Goal: Information Seeking & Learning: Find specific fact

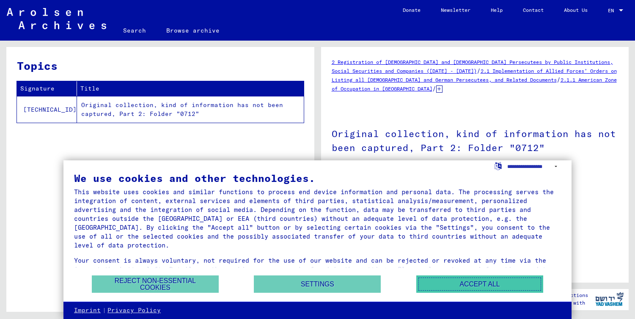
click at [466, 285] on button "Accept all" at bounding box center [479, 283] width 127 height 17
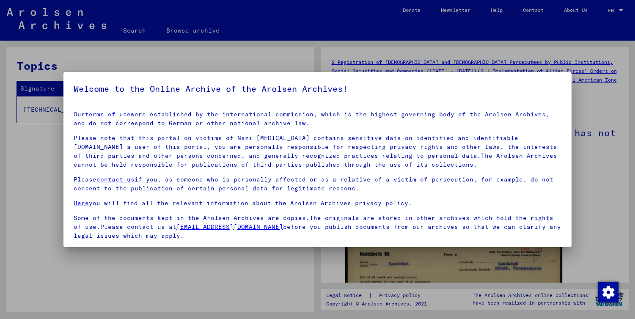
scroll to position [60, 0]
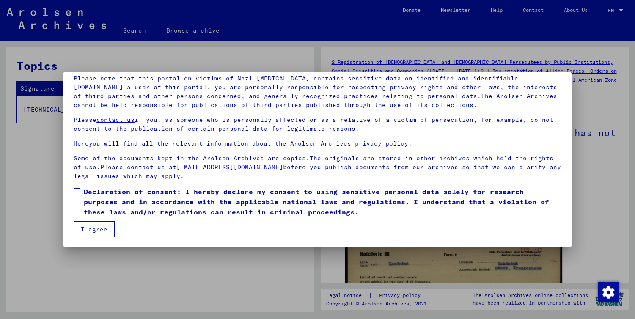
click at [76, 192] on span at bounding box center [77, 191] width 7 height 7
click at [94, 230] on button "I agree" at bounding box center [94, 229] width 41 height 16
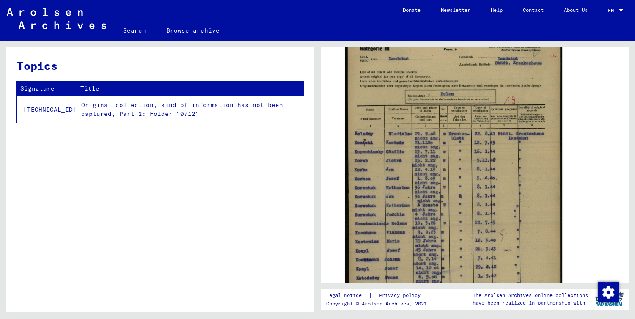
scroll to position [210, 0]
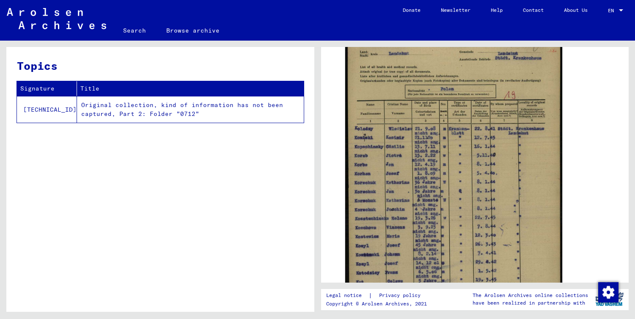
click at [132, 30] on link "Search" at bounding box center [134, 30] width 43 height 20
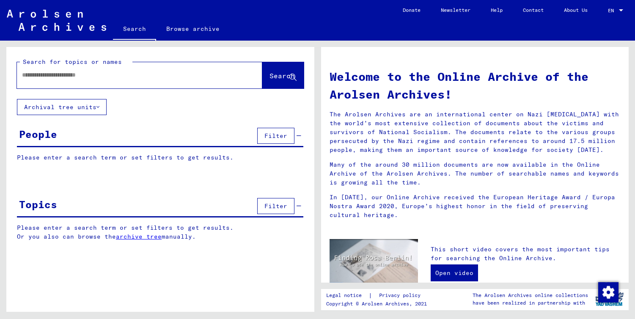
click at [96, 76] on input "text" at bounding box center [129, 75] width 215 height 9
click at [278, 77] on span "Search" at bounding box center [281, 75] width 25 height 8
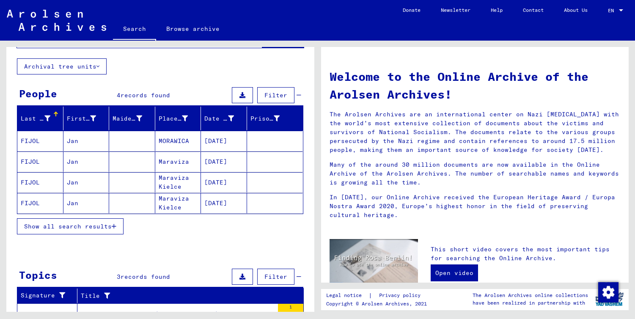
scroll to position [81, 0]
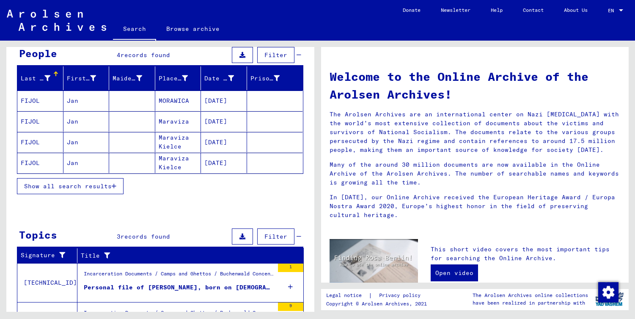
click at [88, 187] on span "Show all search results" at bounding box center [68, 186] width 88 height 8
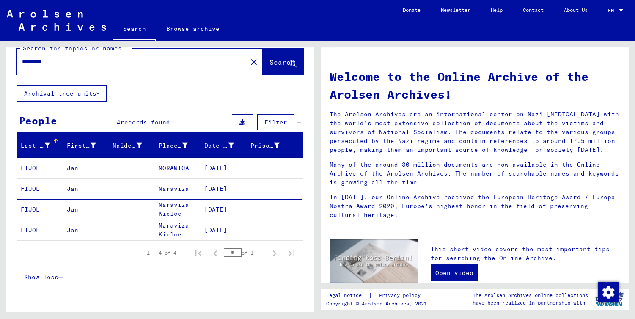
scroll to position [14, 0]
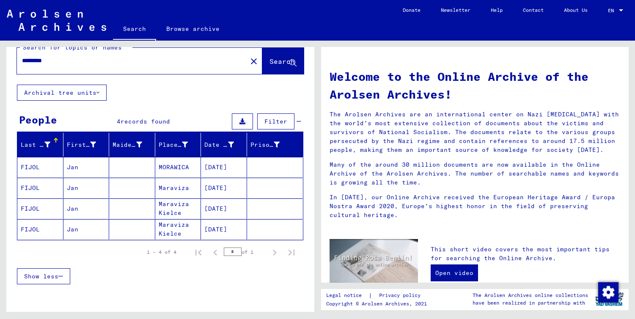
click at [28, 227] on mat-cell "FIJOL" at bounding box center [40, 229] width 46 height 20
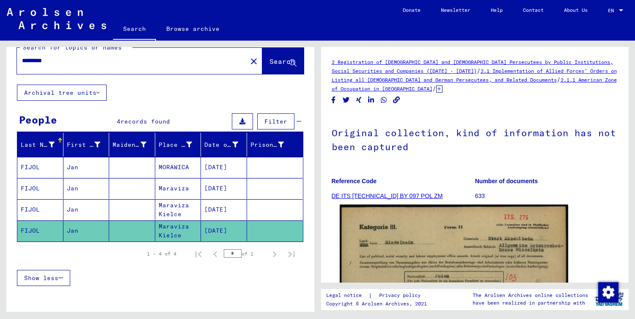
click at [403, 160] on h1 "Original collection, kind of information has not been captured" at bounding box center [475, 138] width 287 height 51
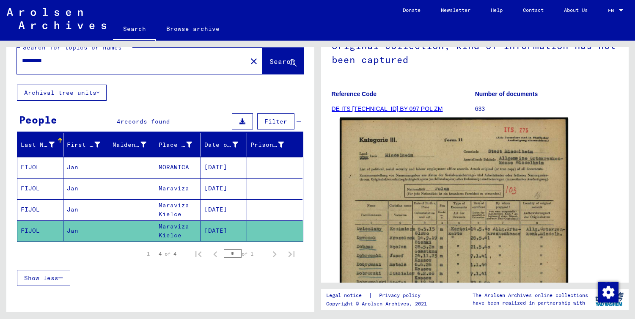
scroll to position [116, 0]
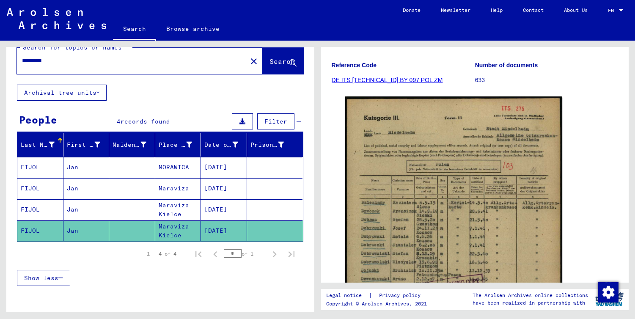
click at [321, 179] on yv-its-full-details "2 Registration of [DEMOGRAPHIC_DATA] and [DEMOGRAPHIC_DATA] Persecutees by Publ…" at bounding box center [475, 198] width 308 height 512
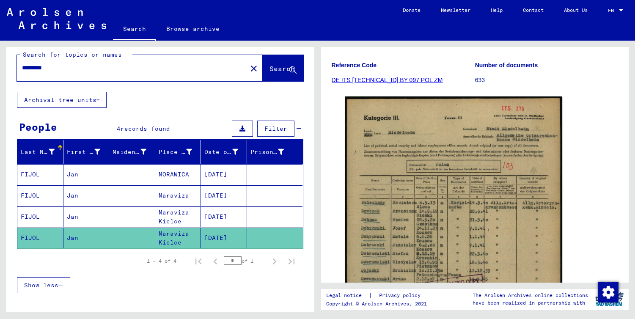
scroll to position [0, 0]
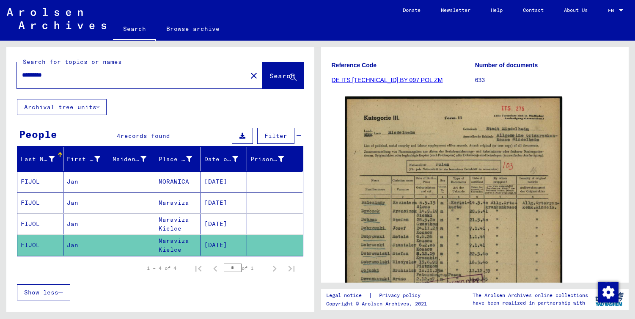
drag, startPoint x: 33, startPoint y: 74, endPoint x: 21, endPoint y: 74, distance: 11.4
click at [21, 74] on div "*********" at bounding box center [129, 75] width 225 height 19
click at [277, 76] on span "Search" at bounding box center [281, 75] width 25 height 8
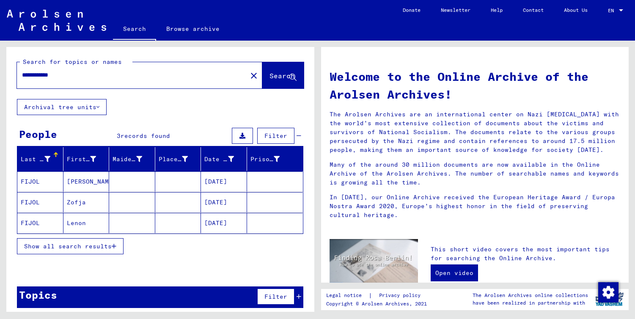
scroll to position [5, 0]
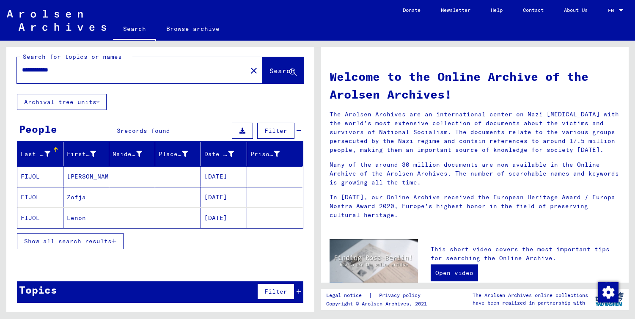
click at [99, 245] on button "Show all search results" at bounding box center [70, 241] width 107 height 16
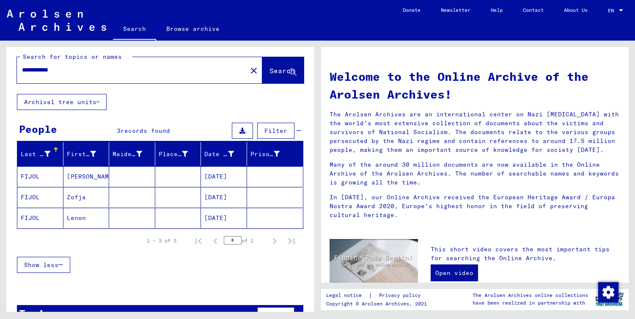
click at [33, 174] on mat-cell "FIJOL" at bounding box center [40, 176] width 46 height 20
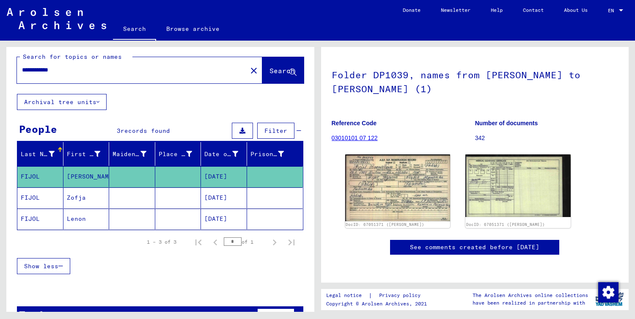
scroll to position [3, 0]
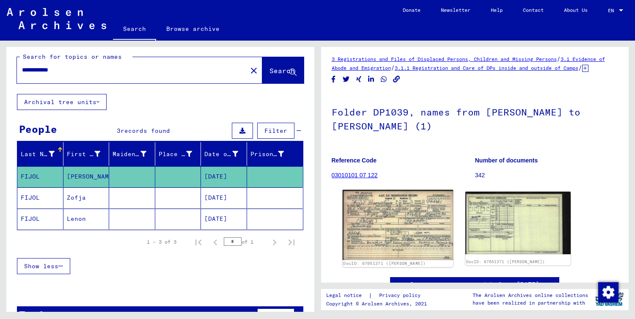
click at [390, 233] on img at bounding box center [397, 225] width 110 height 70
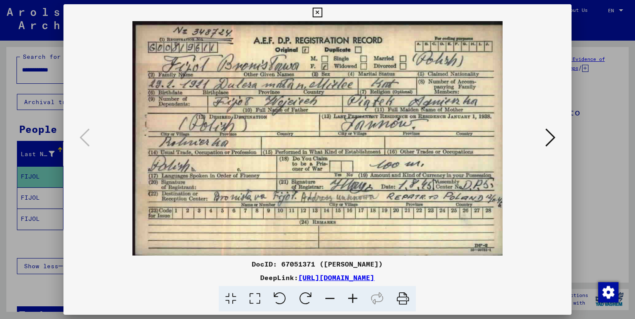
click at [555, 138] on button at bounding box center [550, 138] width 15 height 24
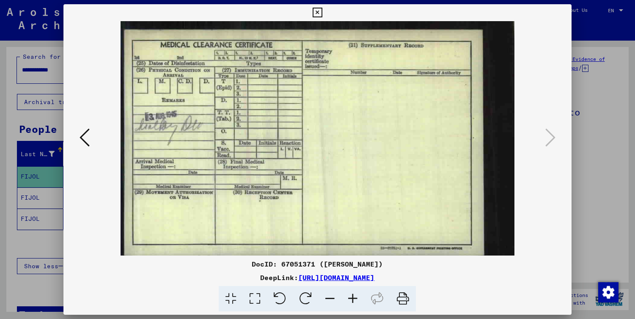
click at [90, 142] on button at bounding box center [84, 138] width 15 height 24
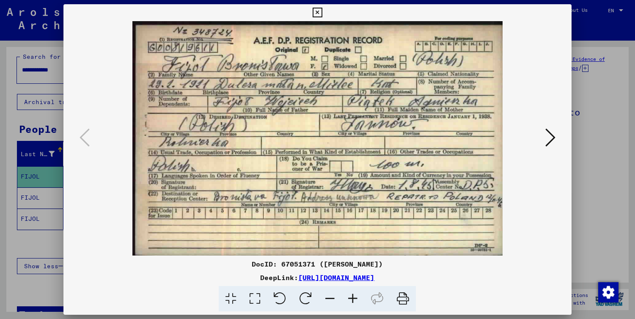
click at [318, 12] on icon at bounding box center [318, 13] width 10 height 10
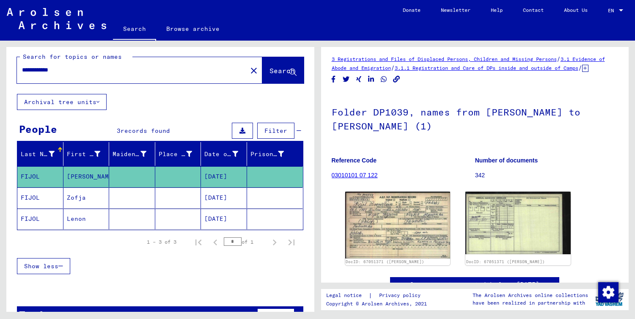
click at [27, 198] on mat-cell "FIJOL" at bounding box center [40, 197] width 46 height 21
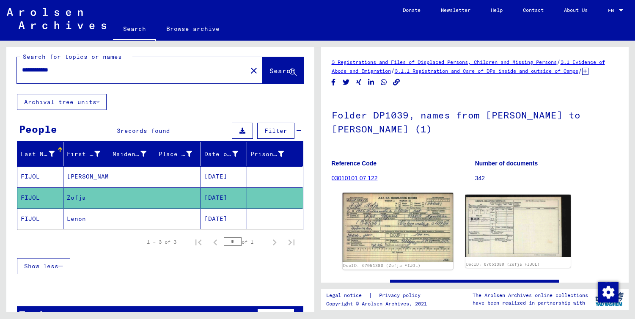
click at [395, 247] on img at bounding box center [397, 227] width 110 height 69
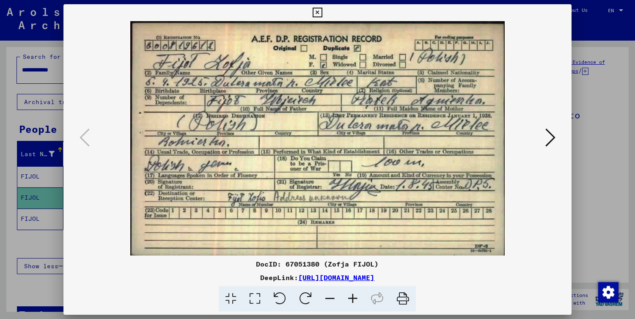
click at [550, 135] on icon at bounding box center [550, 137] width 10 height 20
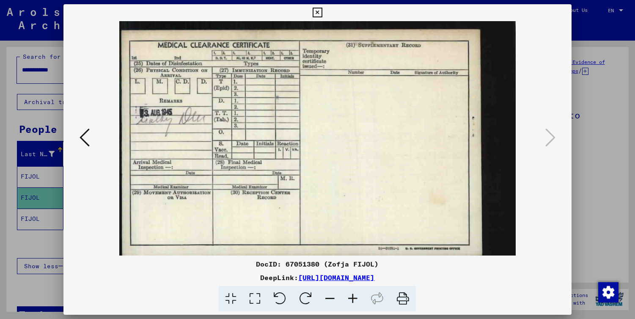
click at [44, 231] on div at bounding box center [317, 159] width 635 height 319
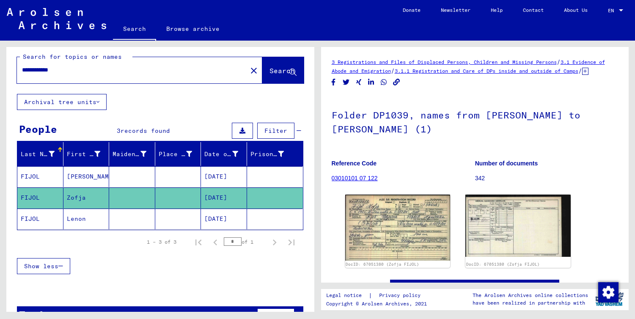
click at [31, 219] on mat-cell "FIJOL" at bounding box center [40, 218] width 46 height 21
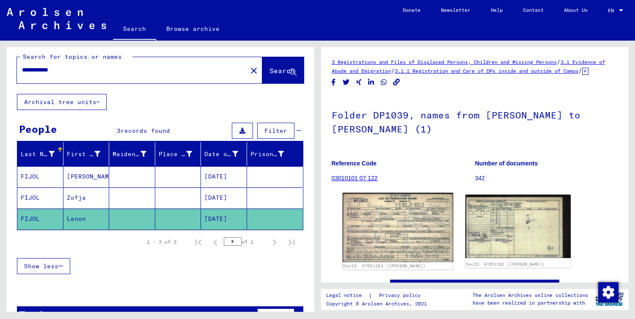
click at [386, 220] on img at bounding box center [397, 227] width 110 height 69
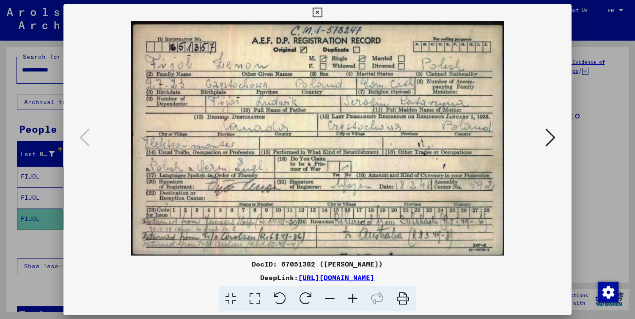
click at [551, 137] on icon at bounding box center [550, 137] width 10 height 20
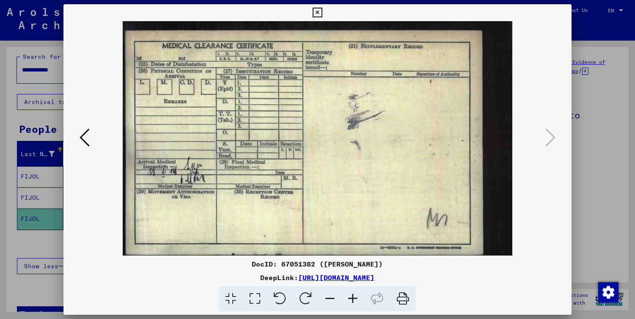
click at [85, 137] on icon at bounding box center [85, 137] width 10 height 20
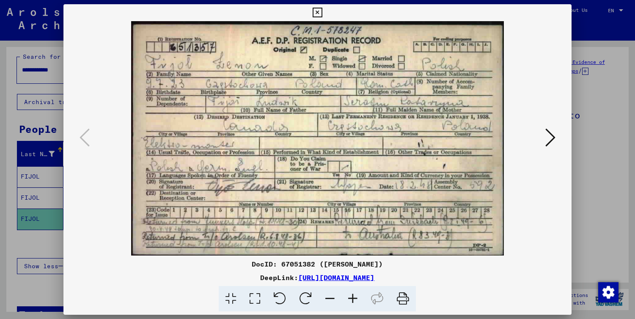
click at [316, 11] on icon at bounding box center [318, 13] width 10 height 10
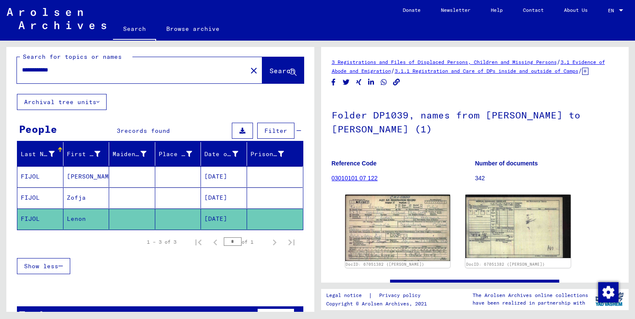
click at [80, 196] on mat-cell "Zofja" at bounding box center [86, 197] width 46 height 21
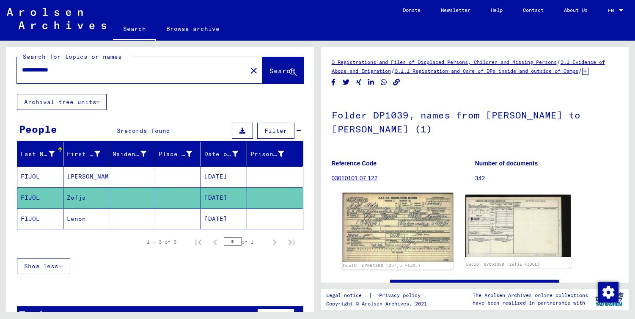
click at [380, 249] on img at bounding box center [397, 227] width 110 height 69
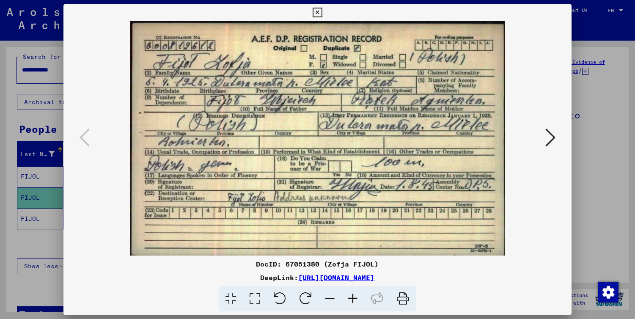
click at [36, 289] on div at bounding box center [317, 159] width 635 height 319
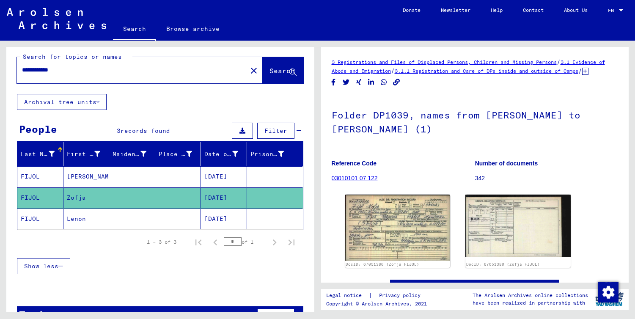
click at [85, 176] on mat-cell "[PERSON_NAME]" at bounding box center [86, 176] width 46 height 21
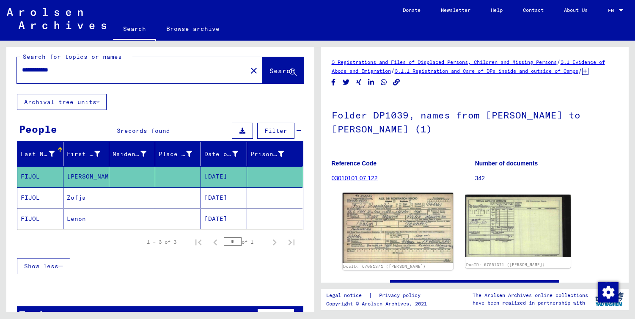
click at [401, 225] on img at bounding box center [397, 228] width 110 height 70
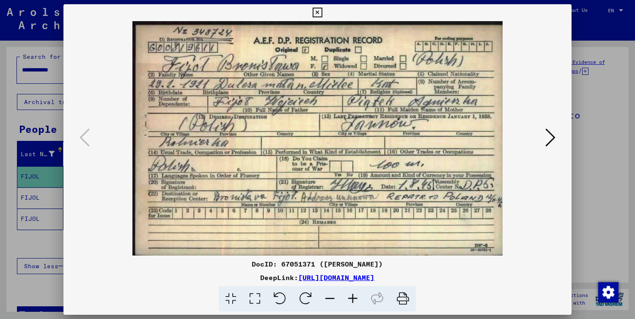
click at [52, 247] on div at bounding box center [317, 159] width 635 height 319
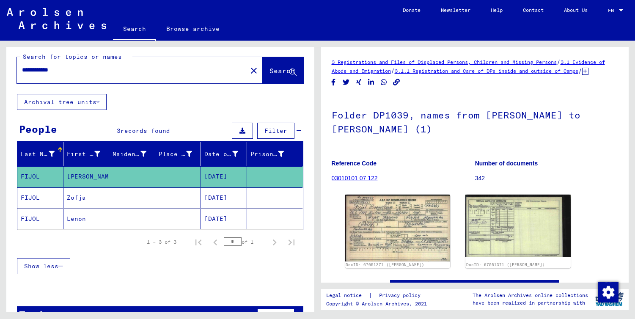
click at [78, 218] on mat-cell "Lenon" at bounding box center [86, 218] width 46 height 21
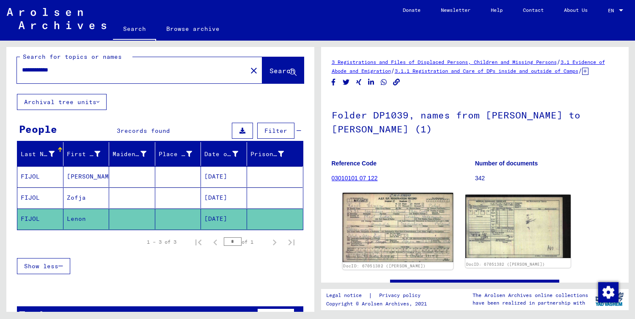
click at [388, 227] on img at bounding box center [397, 227] width 110 height 69
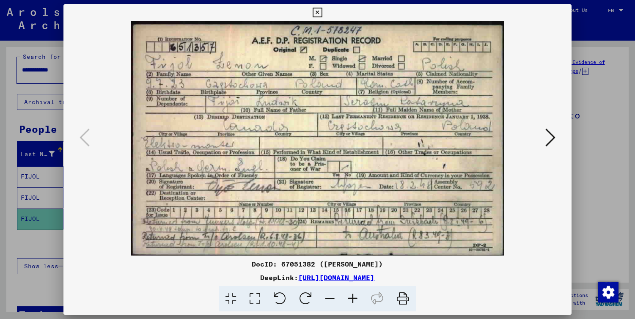
click at [58, 242] on div at bounding box center [317, 159] width 635 height 319
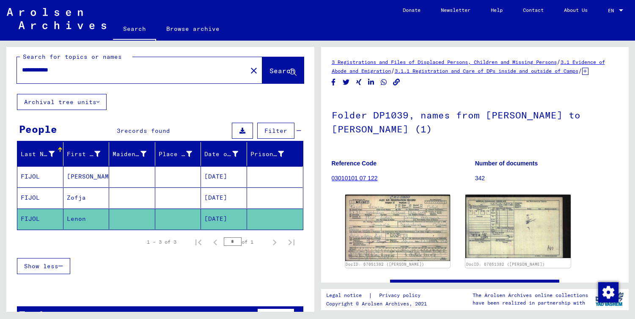
click at [91, 178] on mat-cell "[PERSON_NAME]" at bounding box center [86, 176] width 46 height 21
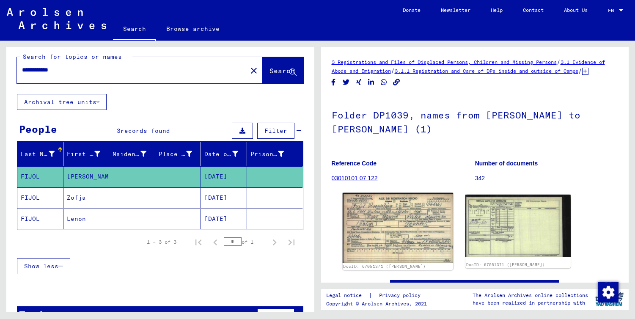
click at [390, 235] on img at bounding box center [397, 228] width 110 height 70
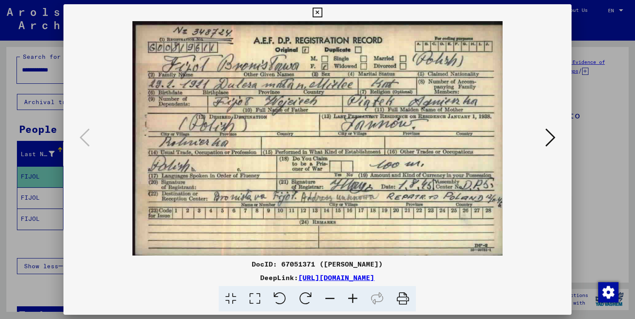
click at [46, 122] on div at bounding box center [317, 159] width 635 height 319
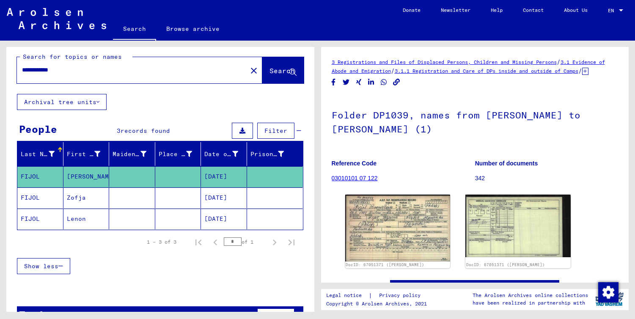
drag, startPoint x: 47, startPoint y: 69, endPoint x: 12, endPoint y: 69, distance: 35.1
click at [12, 69] on div "**********" at bounding box center [160, 68] width 308 height 52
type input "*****"
click at [292, 70] on icon at bounding box center [292, 72] width 7 height 7
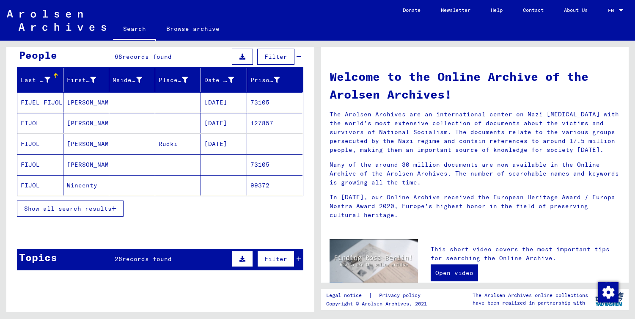
scroll to position [74, 0]
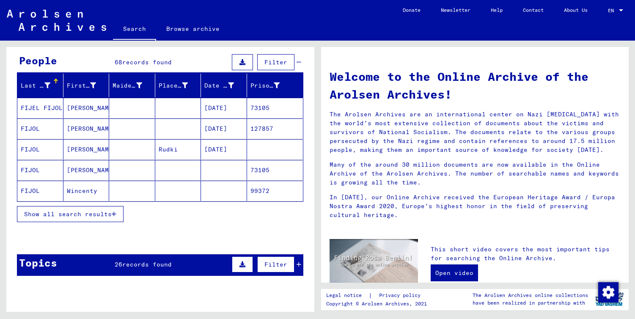
click at [90, 215] on span "Show all search results" at bounding box center [68, 214] width 88 height 8
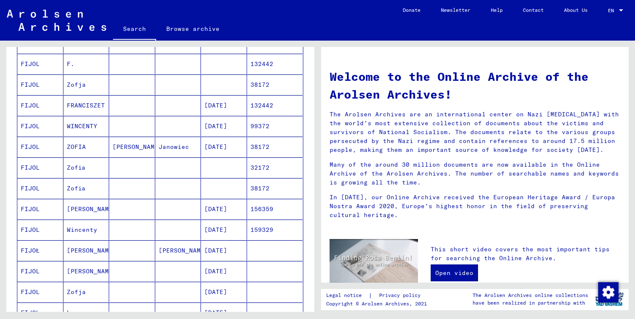
scroll to position [218, 0]
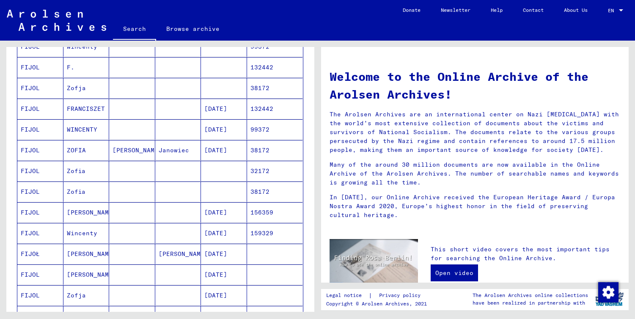
click at [73, 151] on mat-cell "ZOFIA" at bounding box center [86, 150] width 46 height 20
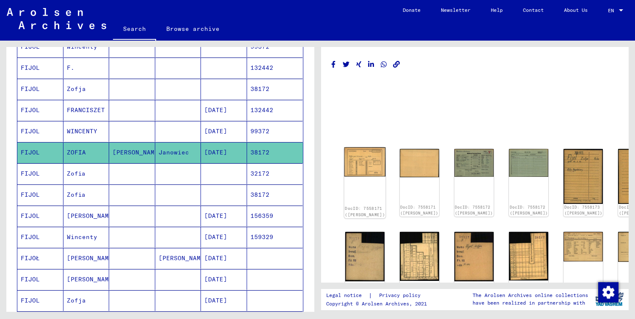
click at [364, 160] on img at bounding box center [364, 161] width 41 height 29
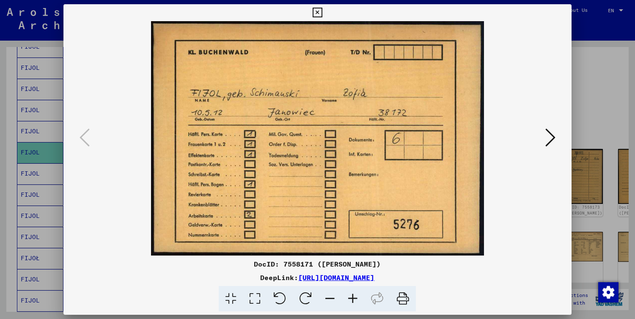
click at [551, 139] on icon at bounding box center [550, 137] width 10 height 20
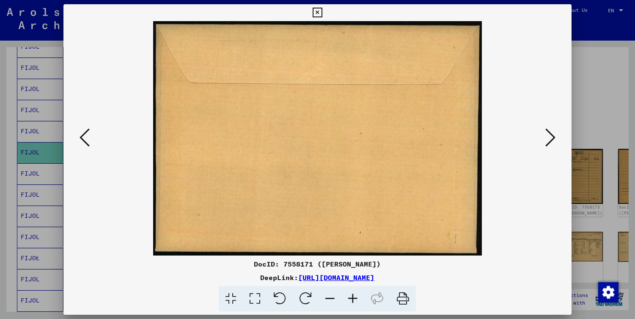
click at [551, 139] on icon at bounding box center [550, 137] width 10 height 20
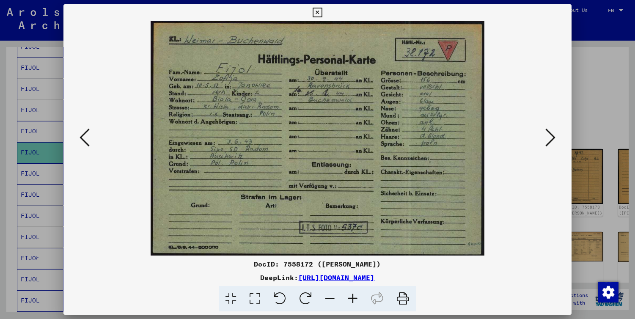
click at [551, 137] on icon at bounding box center [550, 137] width 10 height 20
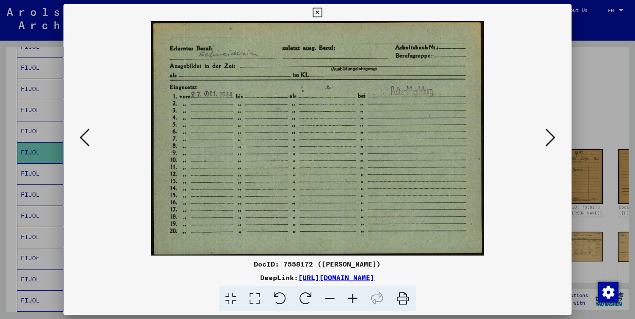
click at [551, 137] on icon at bounding box center [550, 137] width 10 height 20
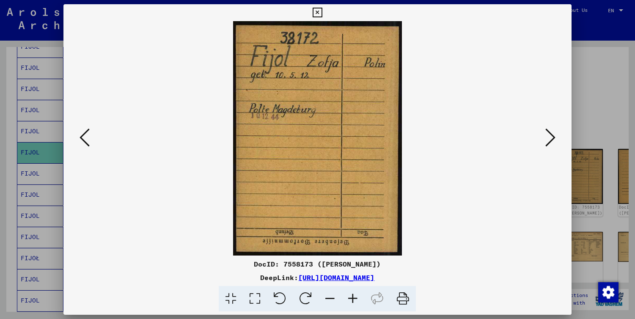
click at [551, 137] on icon at bounding box center [550, 137] width 10 height 20
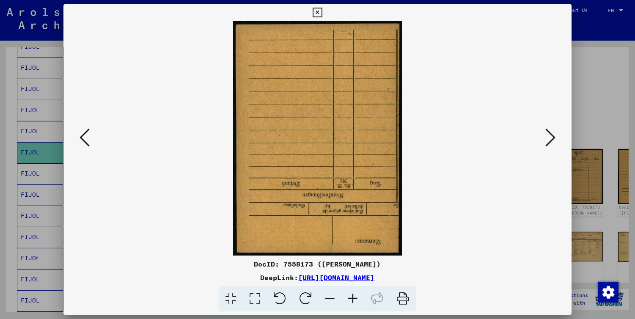
click at [551, 137] on icon at bounding box center [550, 137] width 10 height 20
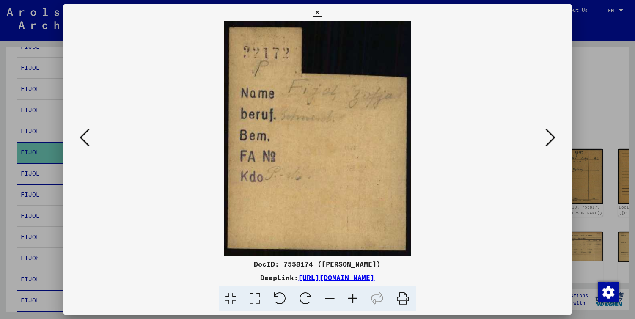
click at [551, 137] on icon at bounding box center [550, 137] width 10 height 20
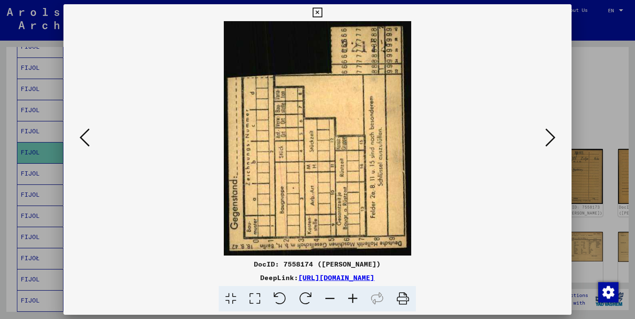
click at [551, 137] on icon at bounding box center [550, 137] width 10 height 20
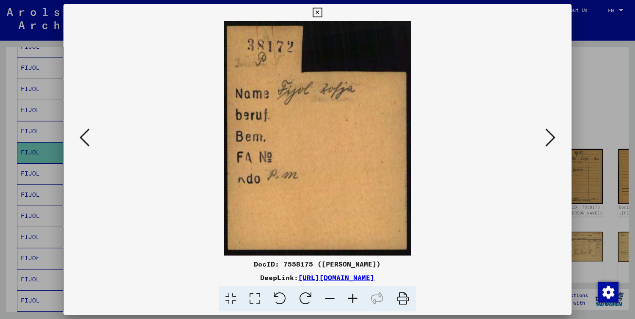
click at [551, 137] on icon at bounding box center [550, 137] width 10 height 20
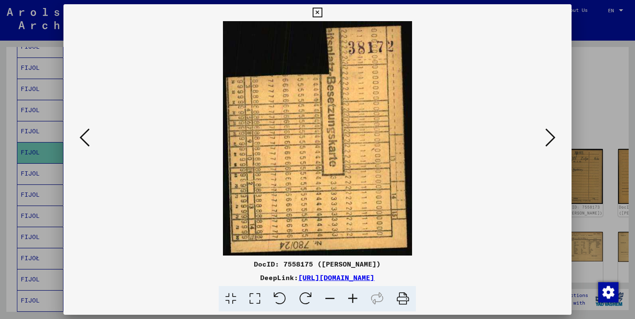
click at [551, 137] on icon at bounding box center [550, 137] width 10 height 20
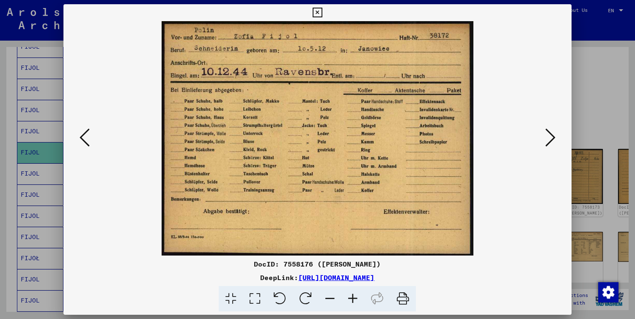
click at [551, 137] on icon at bounding box center [550, 137] width 10 height 20
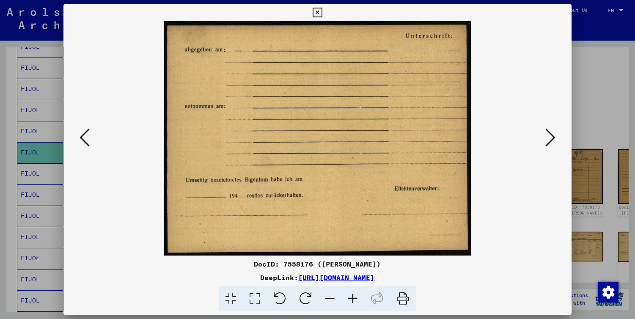
click at [551, 137] on icon at bounding box center [550, 137] width 10 height 20
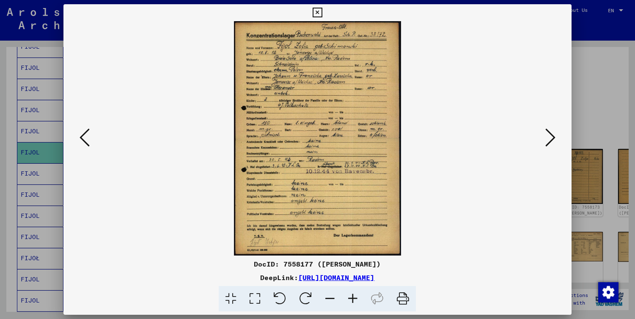
click at [551, 135] on icon at bounding box center [550, 137] width 10 height 20
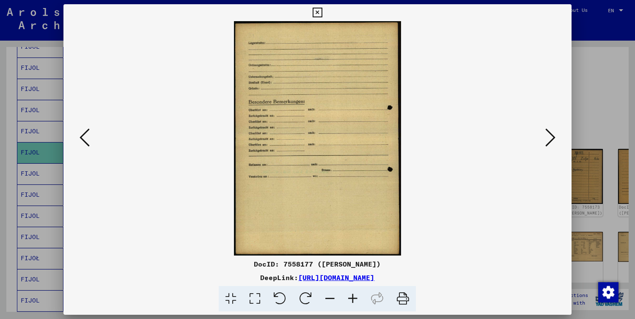
click at [551, 135] on icon at bounding box center [550, 137] width 10 height 20
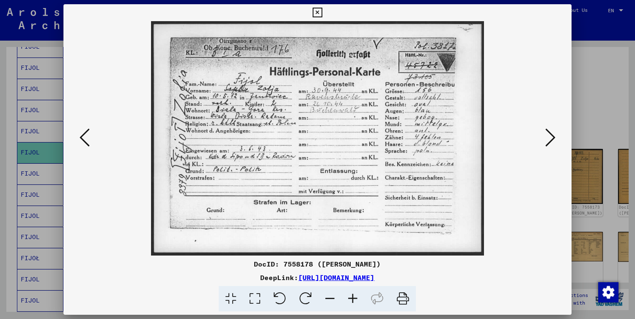
click at [337, 175] on img at bounding box center [317, 138] width 450 height 234
click at [553, 135] on icon at bounding box center [550, 137] width 10 height 20
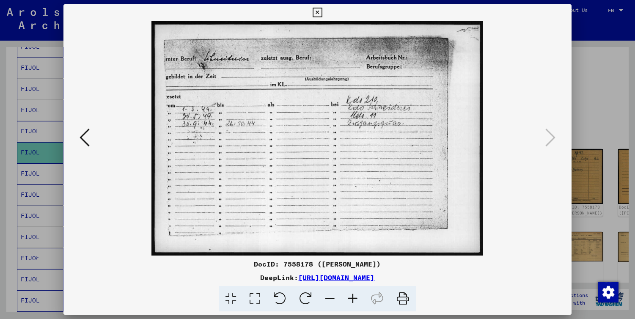
click at [610, 98] on div at bounding box center [317, 159] width 635 height 319
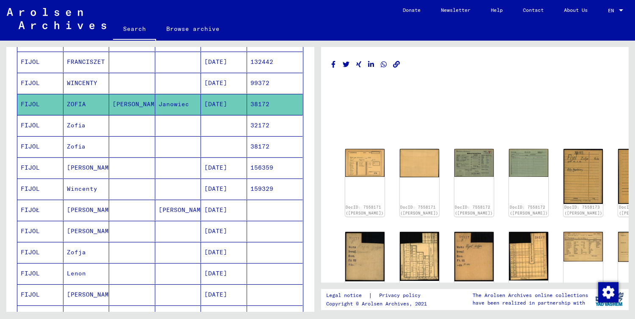
scroll to position [270, 0]
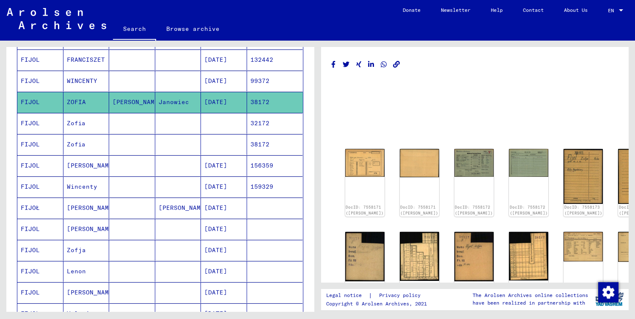
click at [82, 166] on mat-cell "[PERSON_NAME]" at bounding box center [86, 165] width 46 height 21
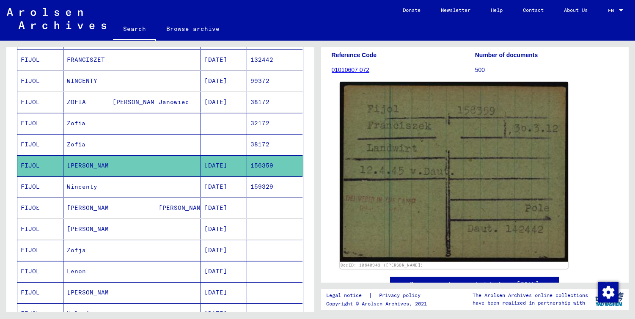
scroll to position [83, 0]
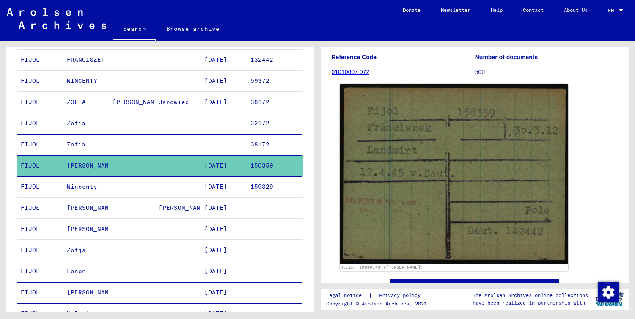
click at [416, 206] on img at bounding box center [454, 174] width 228 height 180
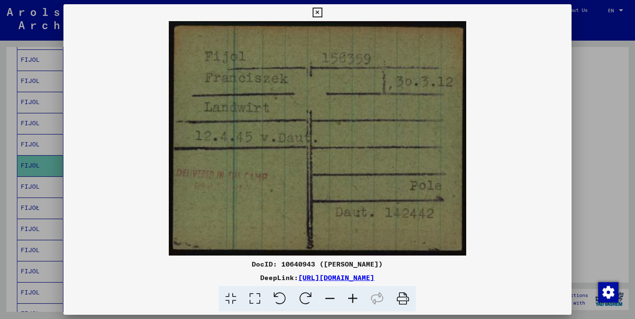
click at [607, 175] on div at bounding box center [317, 159] width 635 height 319
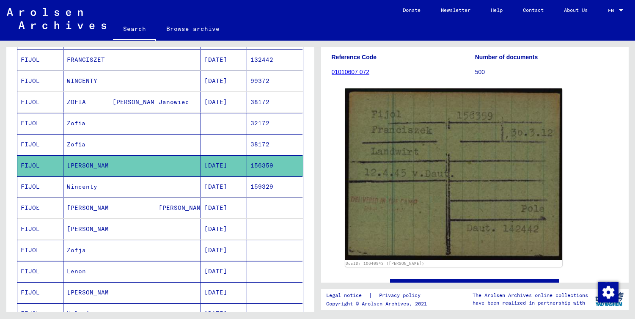
click at [35, 208] on mat-cell "FIJOŁ" at bounding box center [40, 208] width 46 height 21
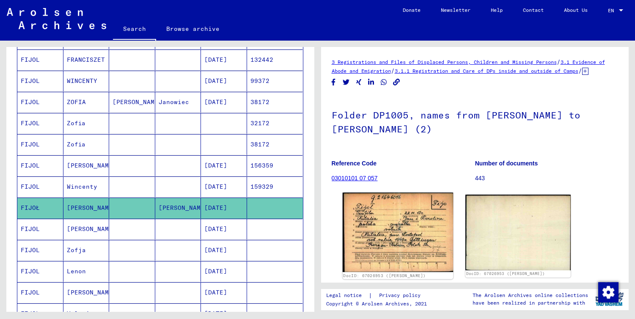
click at [386, 232] on img at bounding box center [397, 232] width 110 height 80
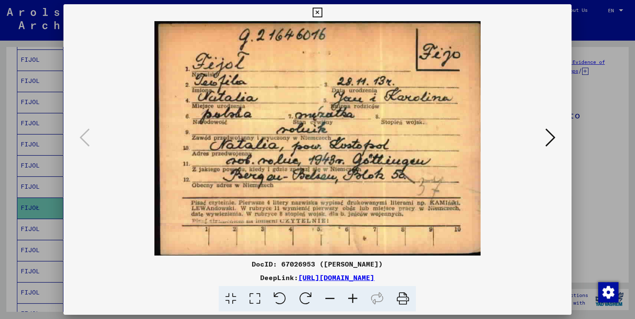
click at [260, 178] on img at bounding box center [317, 138] width 450 height 234
click at [322, 276] on link "[URL][DOMAIN_NAME]" at bounding box center [336, 277] width 76 height 8
click at [38, 107] on div at bounding box center [317, 159] width 635 height 319
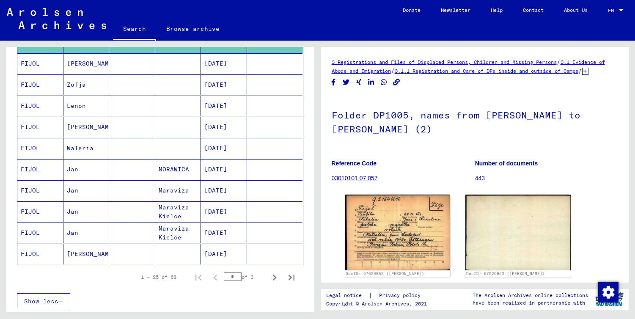
scroll to position [438, 0]
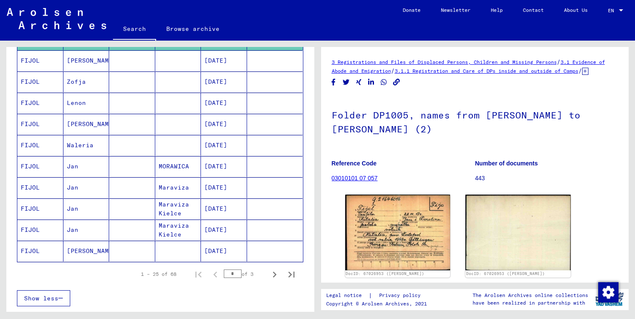
click at [32, 229] on mat-cell "FIJOL" at bounding box center [40, 229] width 46 height 21
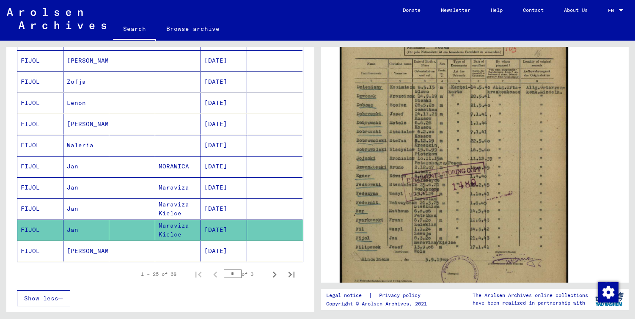
scroll to position [230, 0]
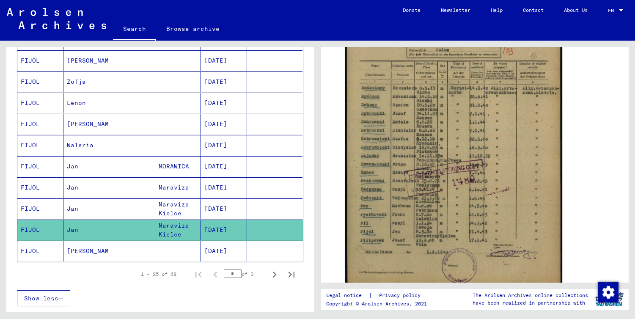
click at [42, 208] on mat-cell "FIJOL" at bounding box center [40, 208] width 46 height 21
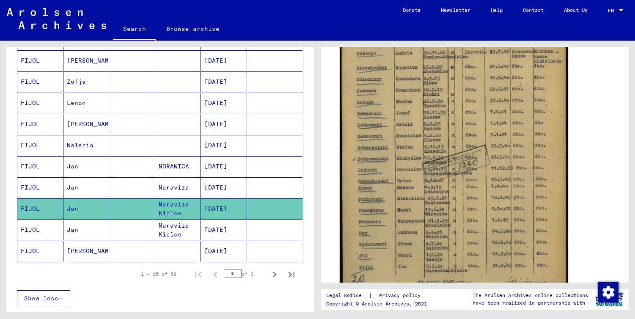
scroll to position [206, 0]
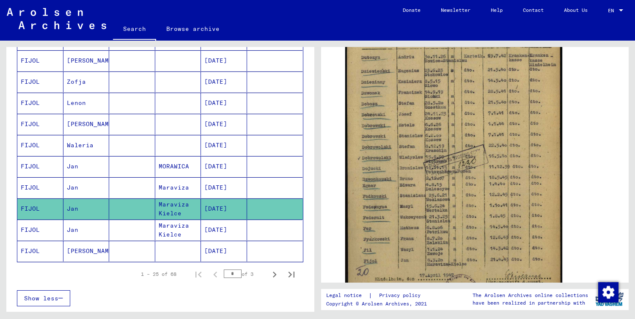
click at [36, 189] on mat-cell "FIJOL" at bounding box center [40, 187] width 46 height 21
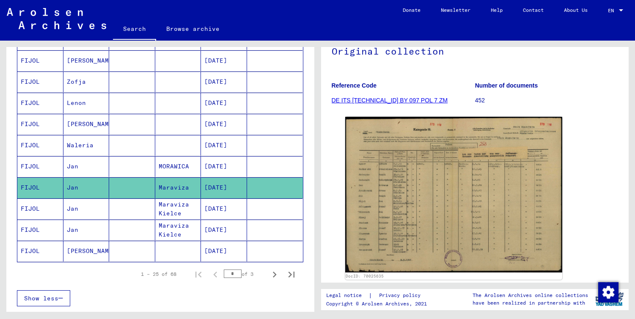
scroll to position [74, 0]
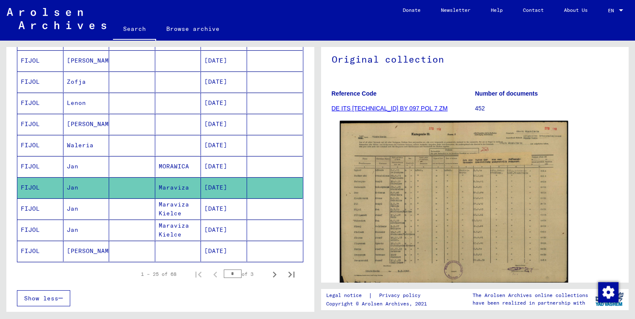
click at [424, 196] on img at bounding box center [454, 202] width 228 height 163
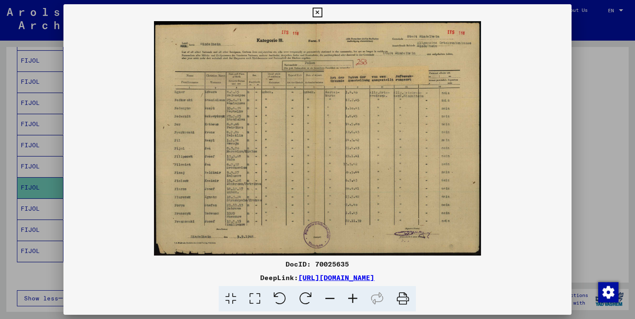
click at [39, 269] on div at bounding box center [317, 159] width 635 height 319
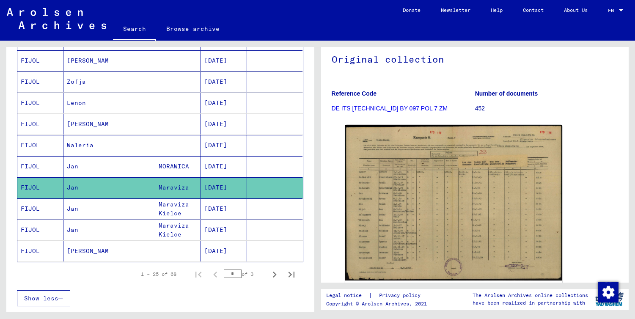
click at [45, 168] on mat-cell "FIJOL" at bounding box center [40, 166] width 46 height 21
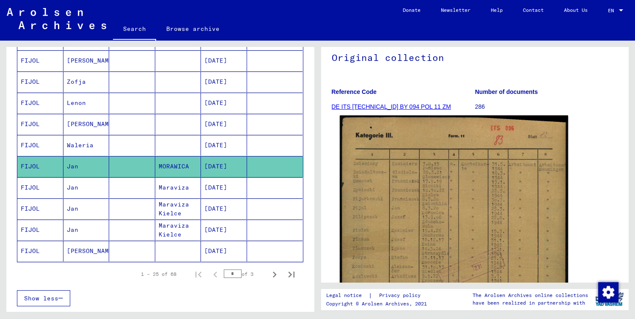
scroll to position [154, 0]
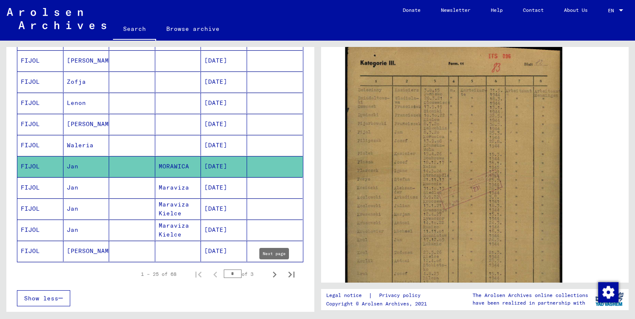
click at [275, 276] on icon "Next page" at bounding box center [275, 275] width 12 height 12
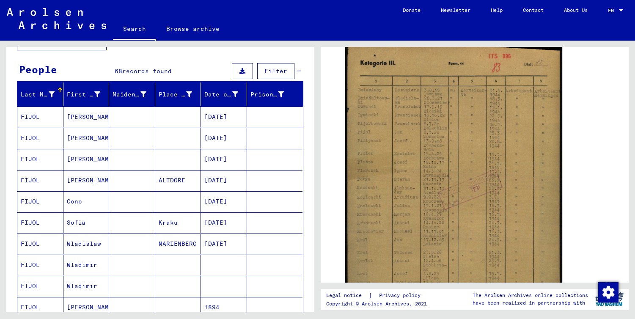
scroll to position [71, 0]
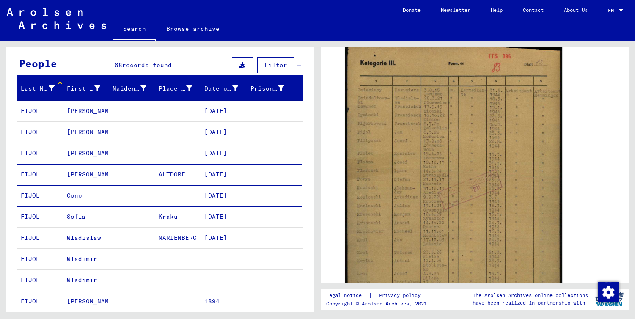
click at [41, 110] on mat-cell "FIJOL" at bounding box center [40, 111] width 46 height 21
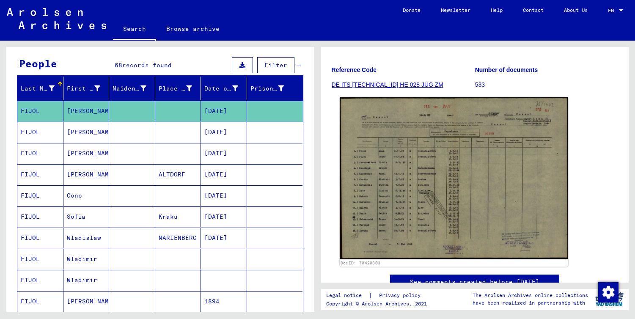
scroll to position [61, 0]
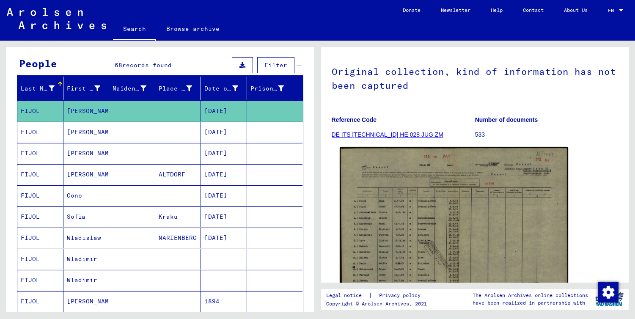
click at [422, 186] on img at bounding box center [454, 228] width 228 height 162
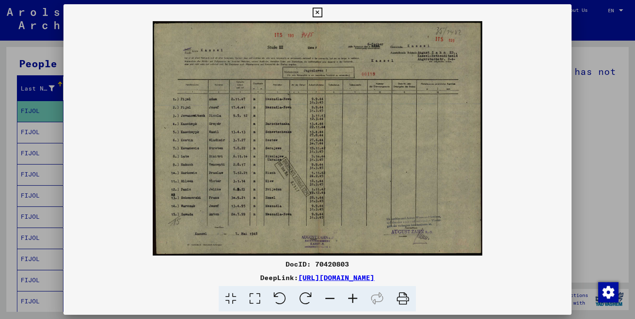
click at [41, 181] on div at bounding box center [317, 159] width 635 height 319
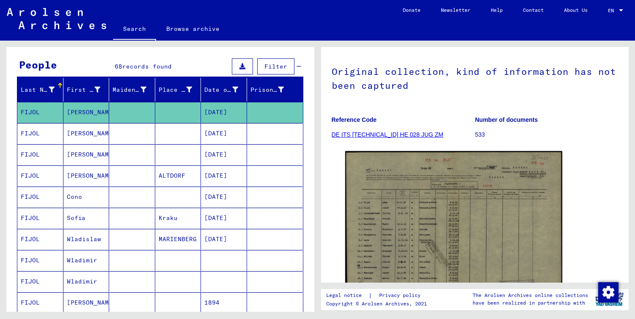
scroll to position [62, 0]
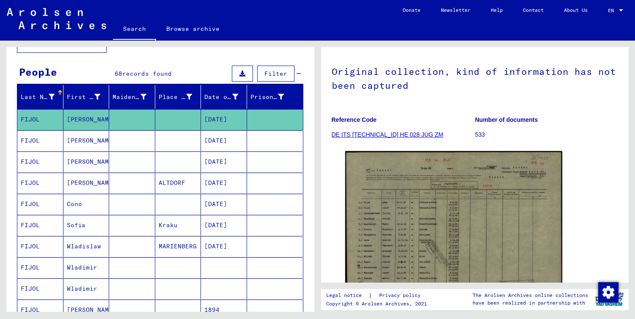
click at [77, 137] on mat-cell "[PERSON_NAME]" at bounding box center [86, 140] width 46 height 21
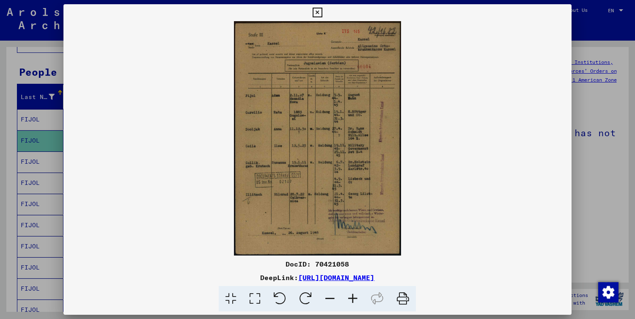
click at [587, 201] on div at bounding box center [317, 159] width 635 height 319
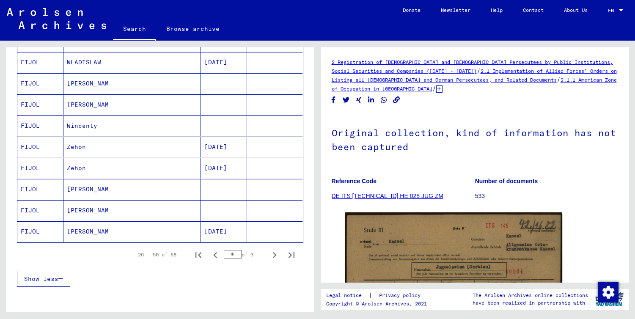
scroll to position [458, 0]
click at [274, 256] on icon "Next page" at bounding box center [275, 255] width 4 height 6
type input "*"
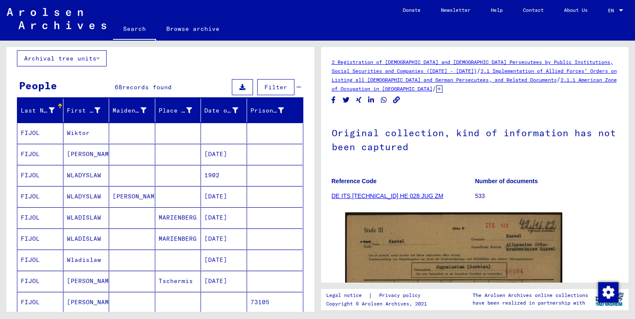
scroll to position [0, 0]
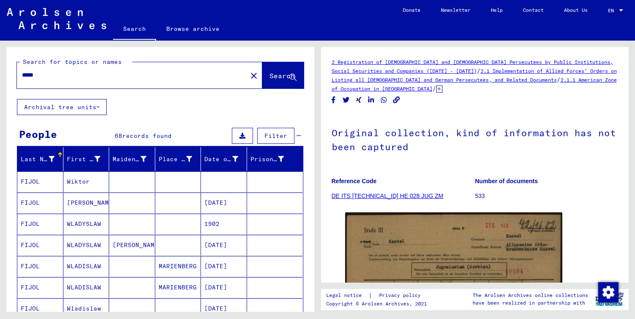
click at [88, 74] on input "*****" at bounding box center [132, 75] width 220 height 9
type input "*****"
click at [293, 73] on span "Search" at bounding box center [281, 75] width 25 height 8
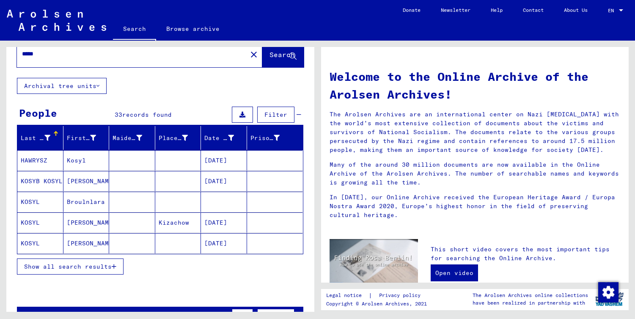
scroll to position [24, 0]
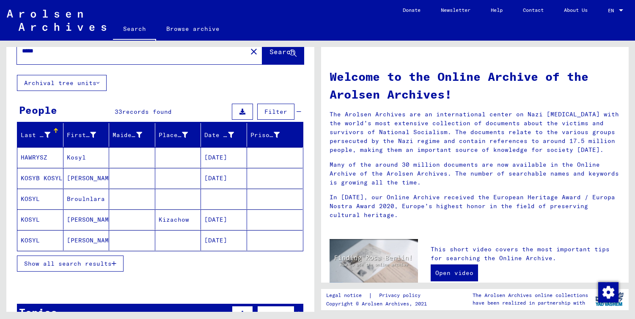
click at [90, 261] on span "Show all search results" at bounding box center [68, 264] width 88 height 8
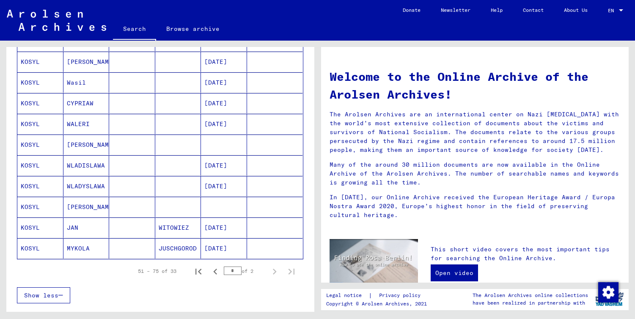
scroll to position [431, 0]
click at [214, 271] on icon "Previous page" at bounding box center [215, 271] width 4 height 6
type input "*"
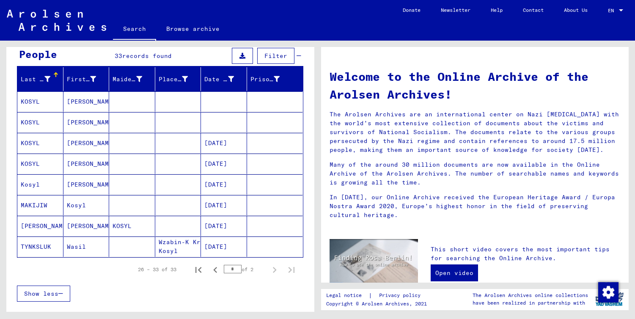
scroll to position [75, 0]
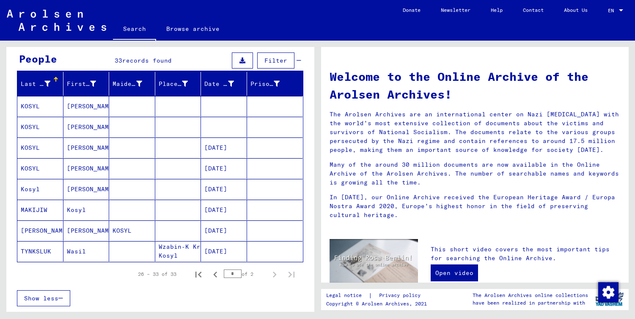
click at [76, 104] on mat-cell "[PERSON_NAME]" at bounding box center [86, 106] width 46 height 20
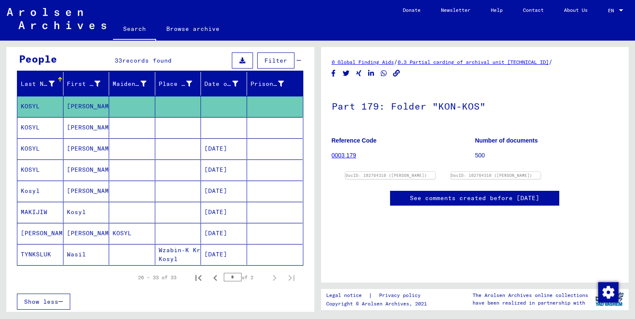
click at [347, 156] on link "0003 179" at bounding box center [344, 155] width 25 height 7
